Goal: Task Accomplishment & Management: Use online tool/utility

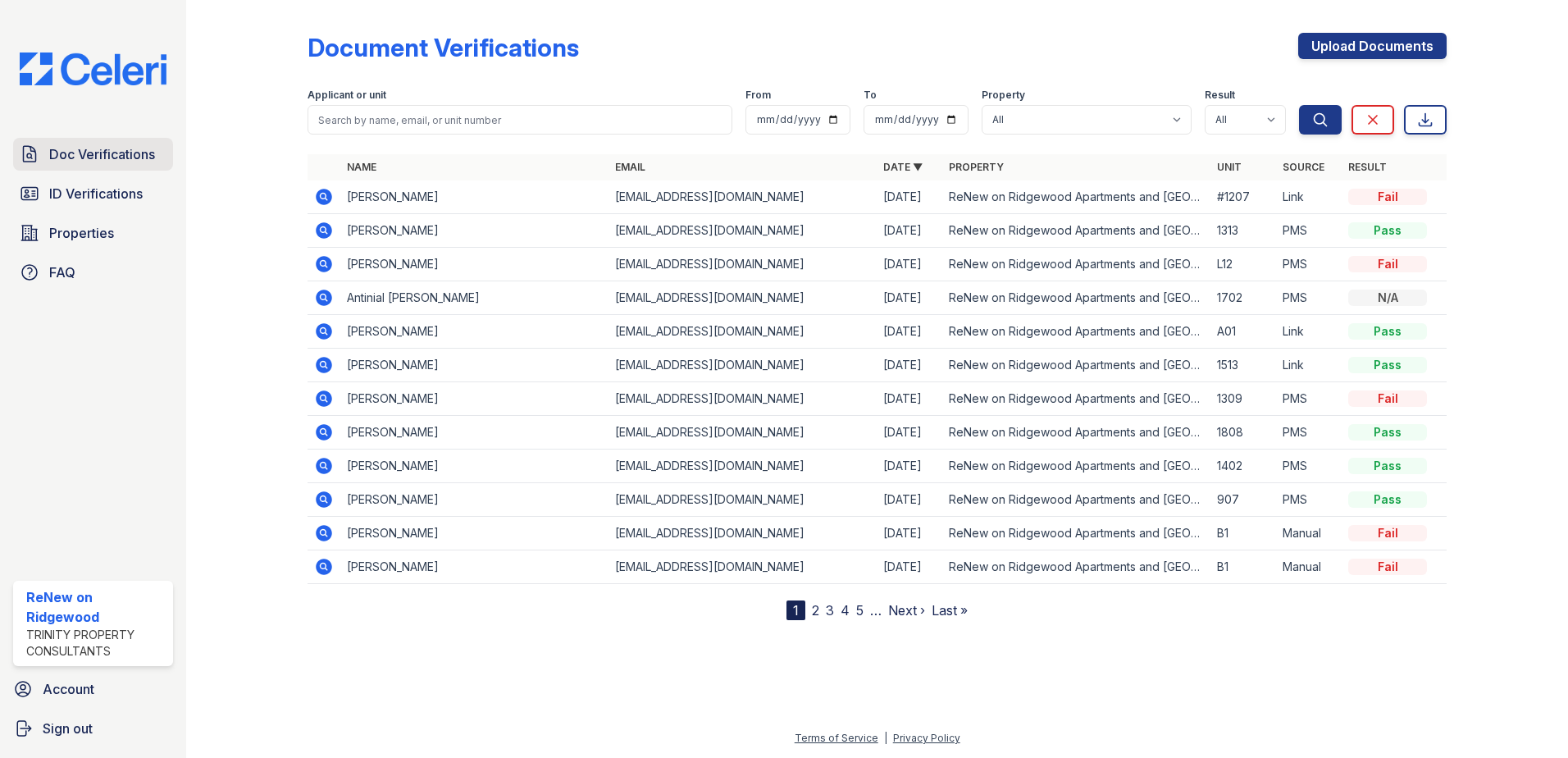
click at [101, 164] on span "Doc Verifications" at bounding box center [102, 154] width 105 height 20
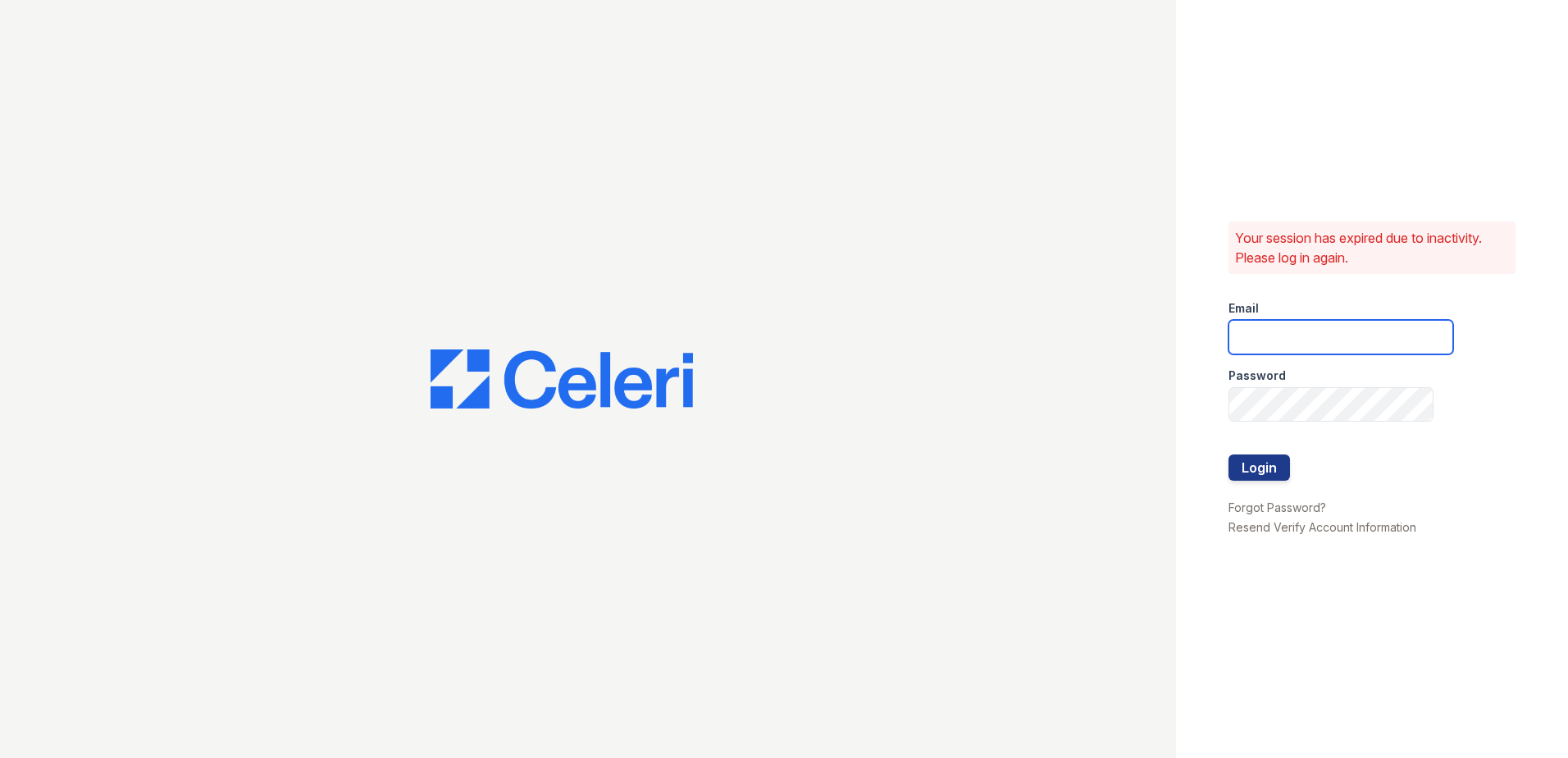
type input "[EMAIL_ADDRESS][DOMAIN_NAME]"
click at [1270, 470] on button "Login" at bounding box center [1259, 467] width 62 height 26
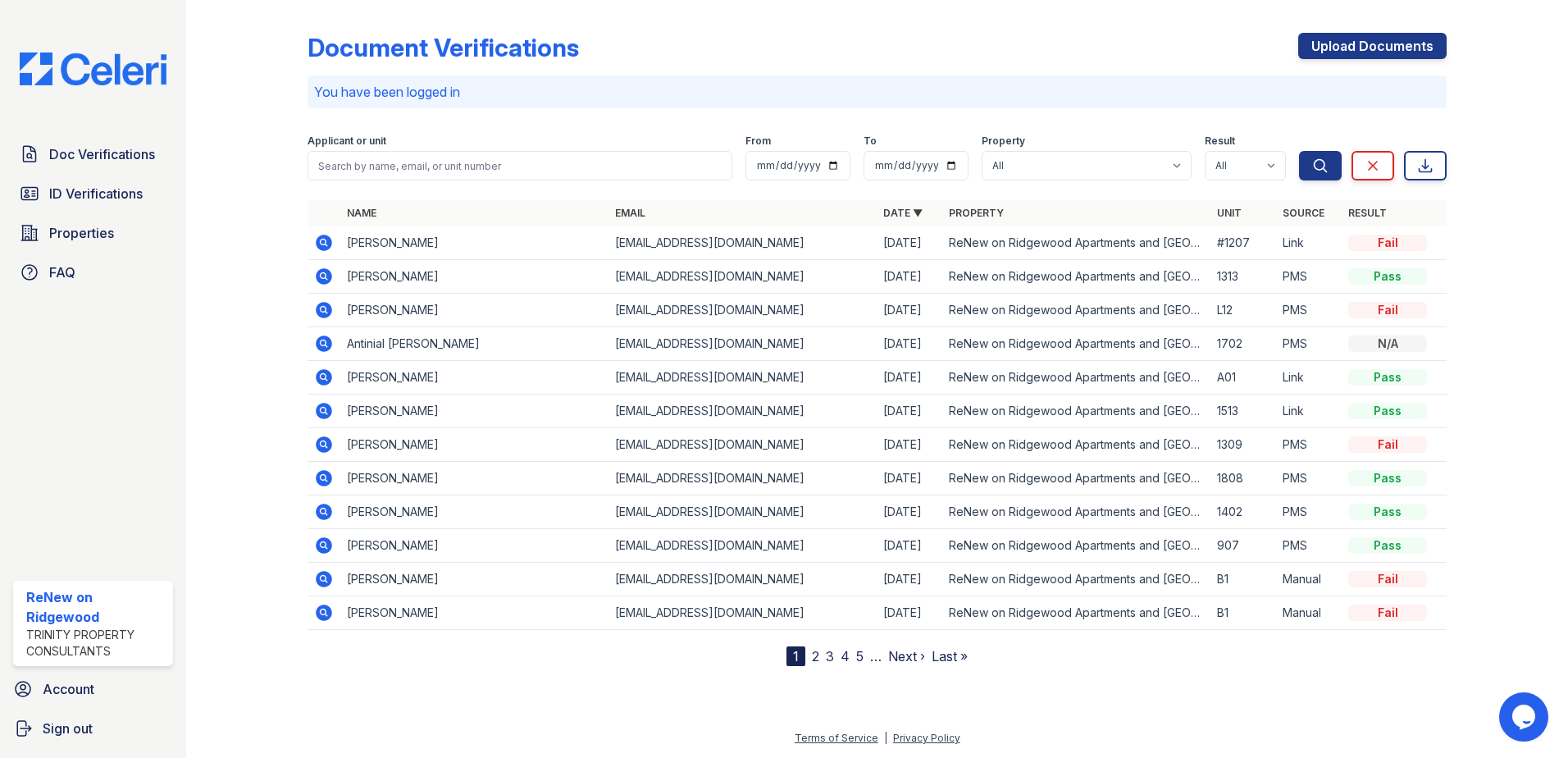
click at [815, 656] on link "2" at bounding box center [815, 656] width 7 height 17
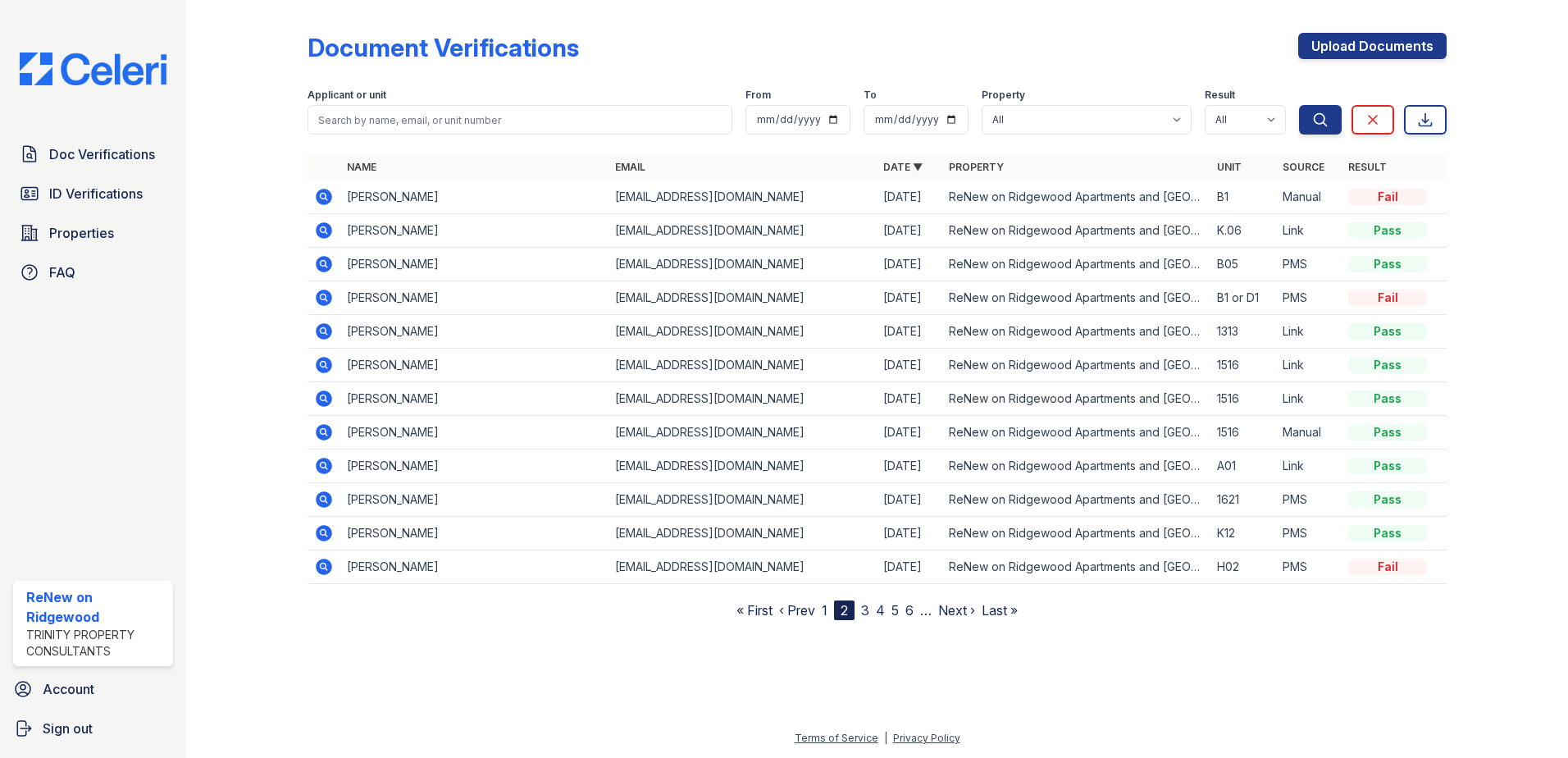
click at [865, 611] on link "3" at bounding box center [865, 610] width 8 height 17
click at [875, 613] on link "4" at bounding box center [872, 610] width 9 height 17
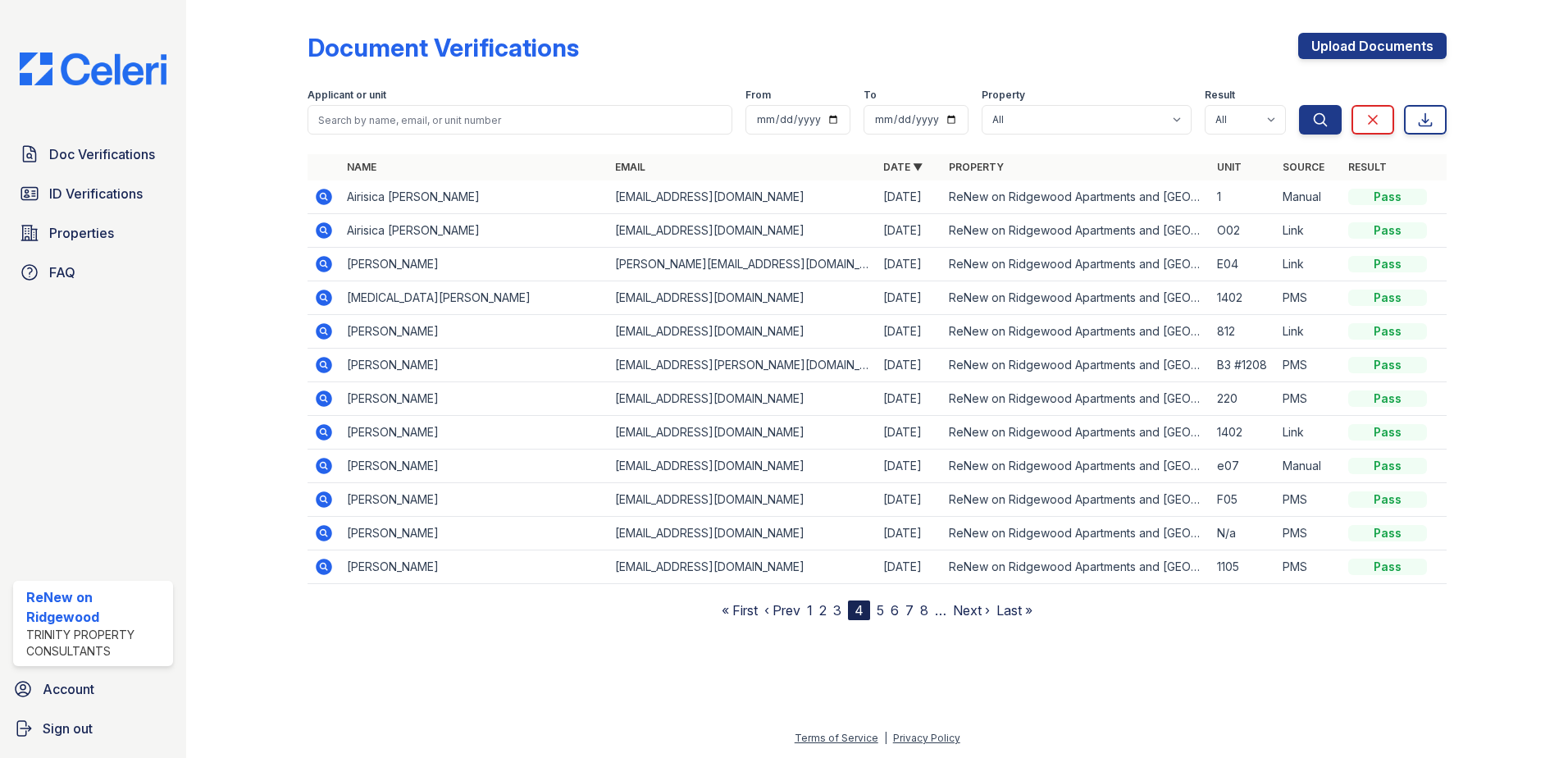
click at [324, 466] on icon at bounding box center [323, 465] width 4 height 4
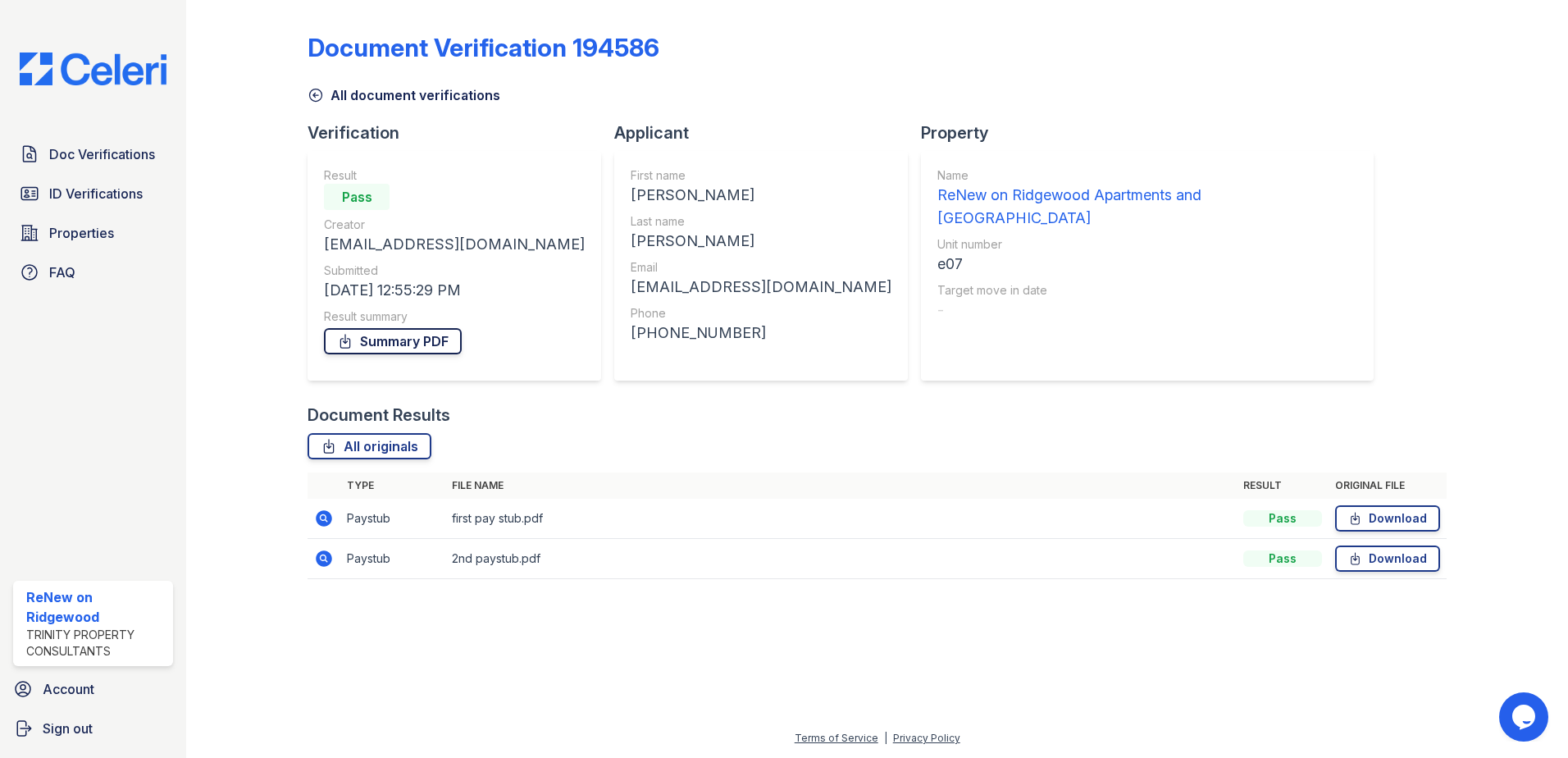
click at [401, 345] on link "Summary PDF" at bounding box center [392, 341] width 138 height 26
